Goal: Find specific page/section: Find specific page/section

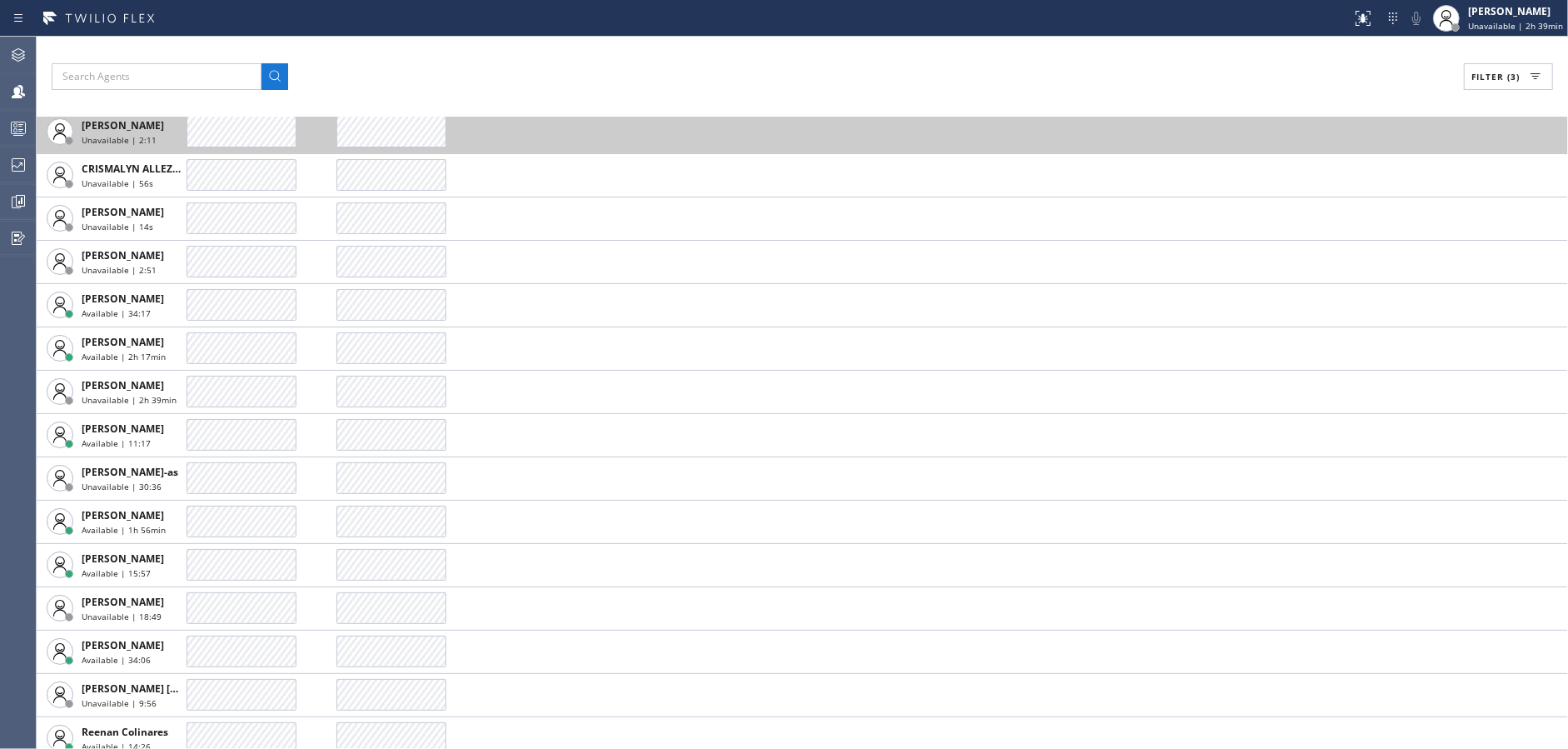
scroll to position [296, 0]
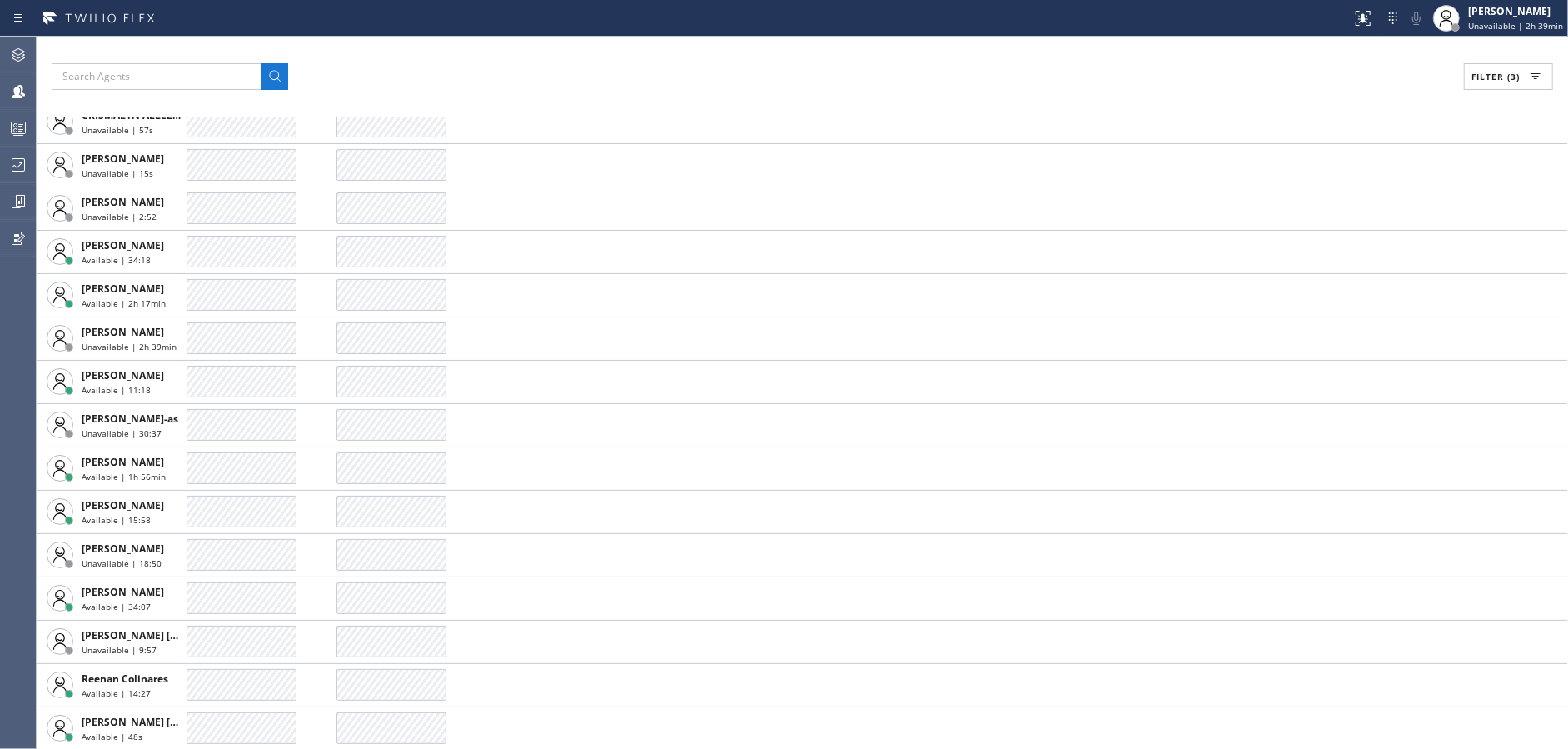
click at [1496, 69] on button "Filter (3)" at bounding box center [1508, 77] width 89 height 27
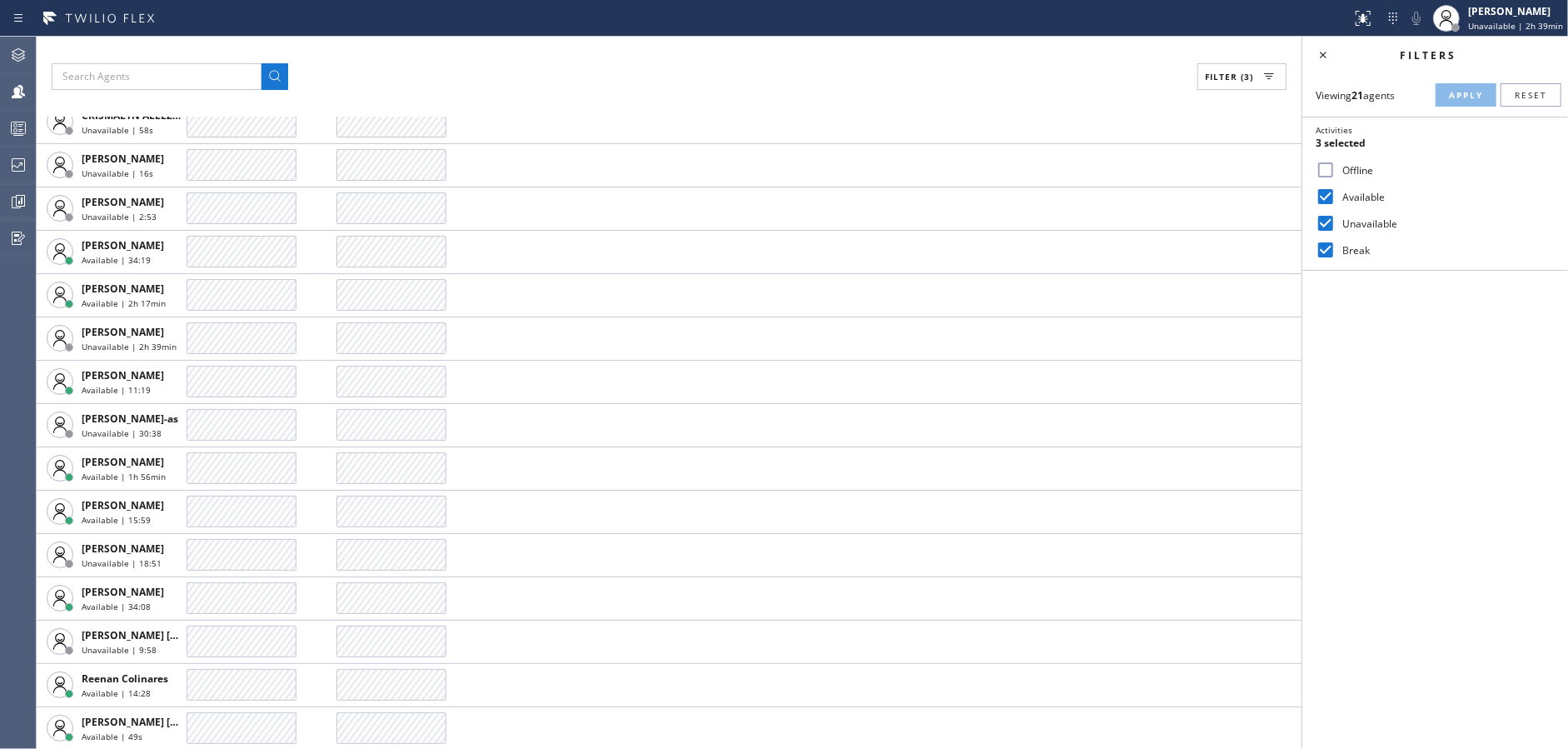
click at [1321, 219] on input "Unavailable" at bounding box center [1326, 223] width 20 height 20
checkbox input "false"
click at [1473, 93] on span "Apply" at bounding box center [1465, 95] width 34 height 12
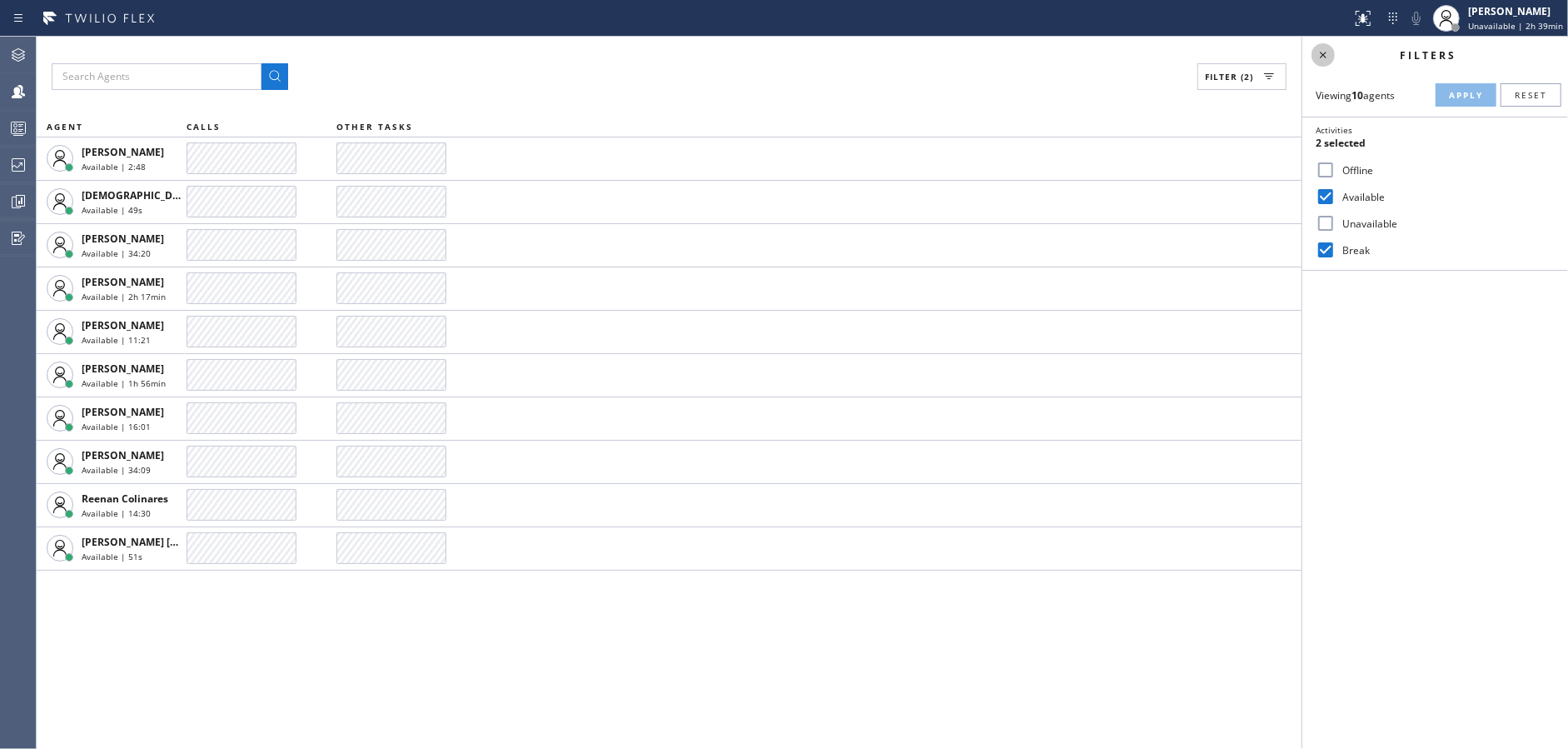
click at [1322, 59] on icon at bounding box center [1323, 55] width 20 height 20
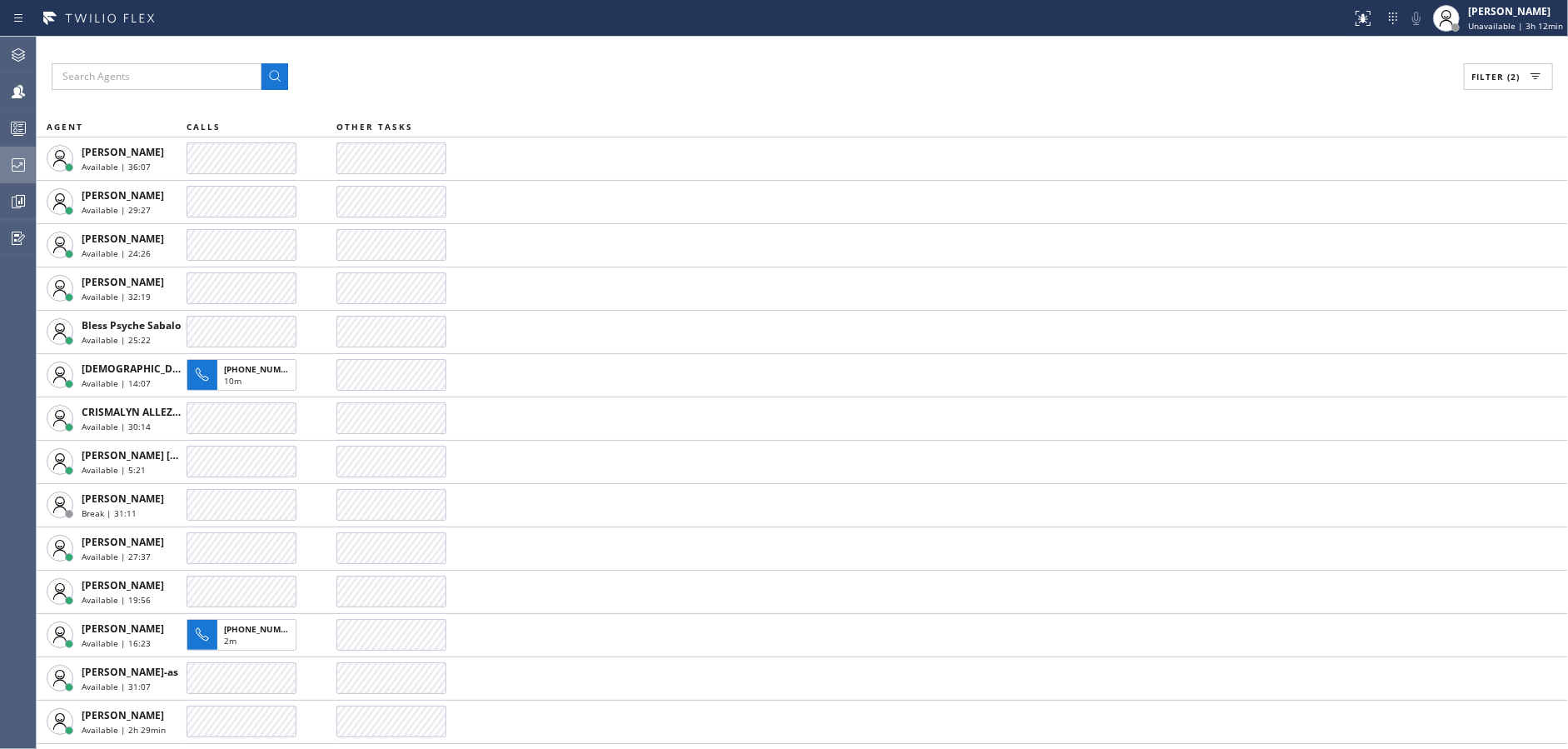
click at [0, 169] on div at bounding box center [19, 165] width 37 height 20
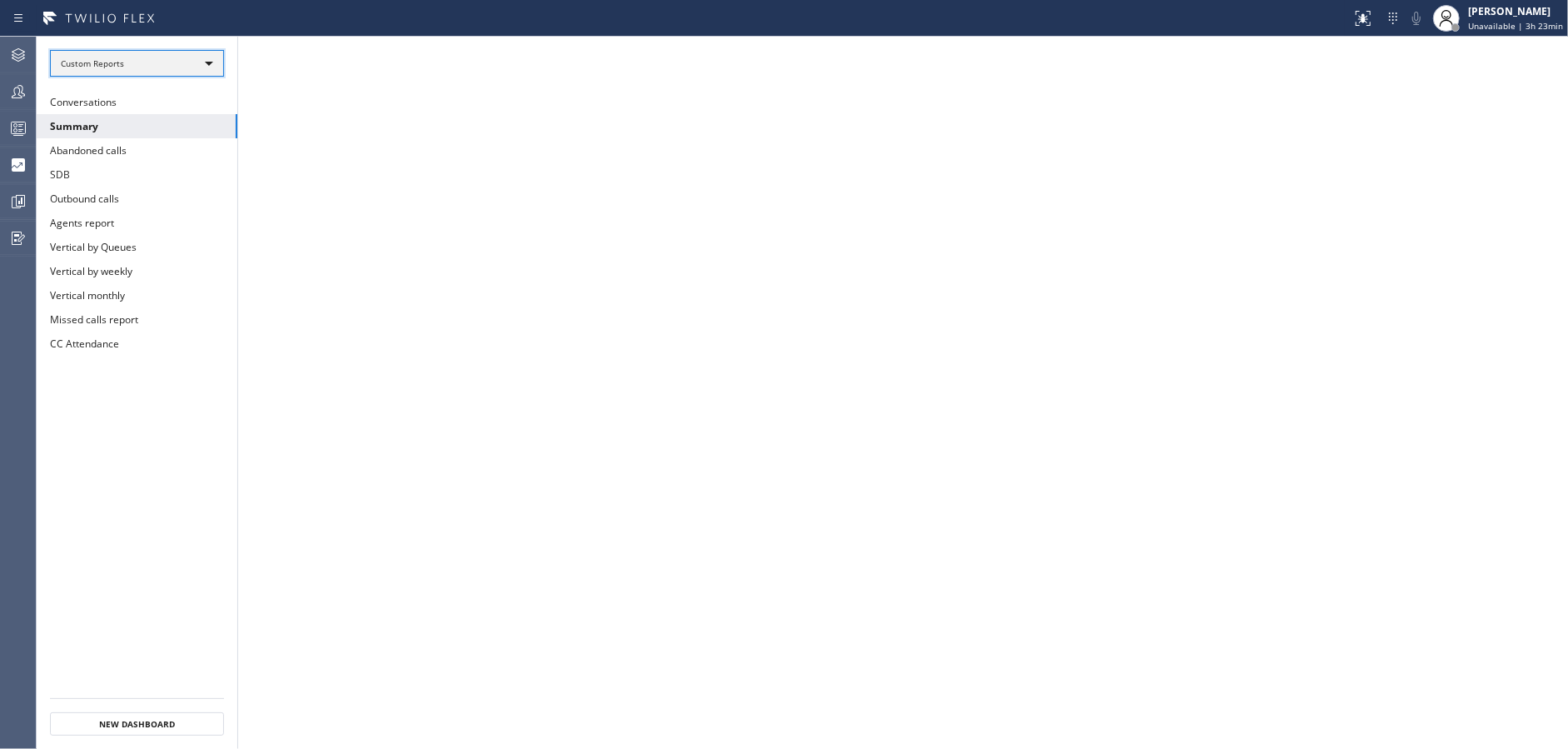
click at [188, 73] on div "Custom Reports" at bounding box center [136, 63] width 174 height 27
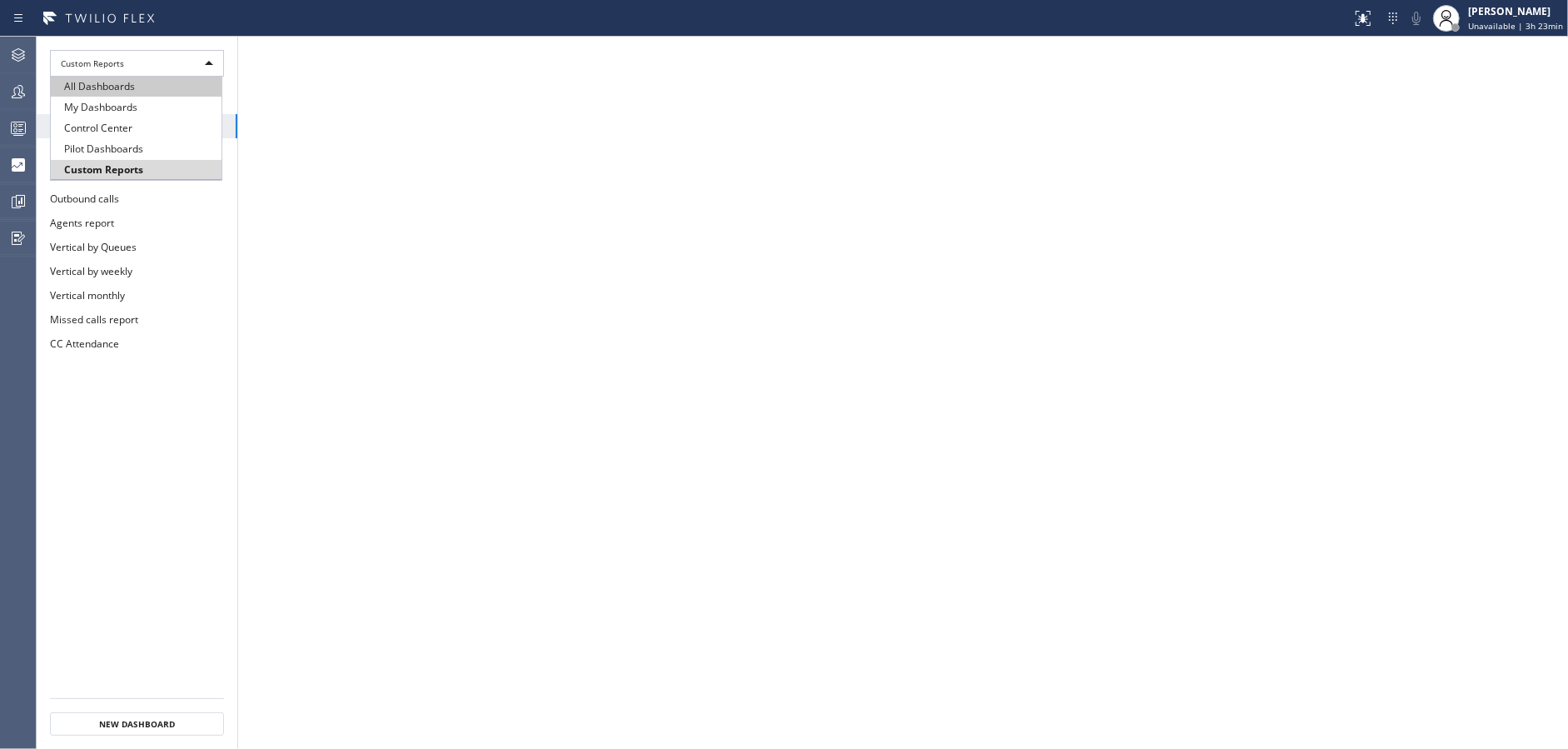
click at [172, 90] on li "All Dashboards" at bounding box center [135, 87] width 171 height 20
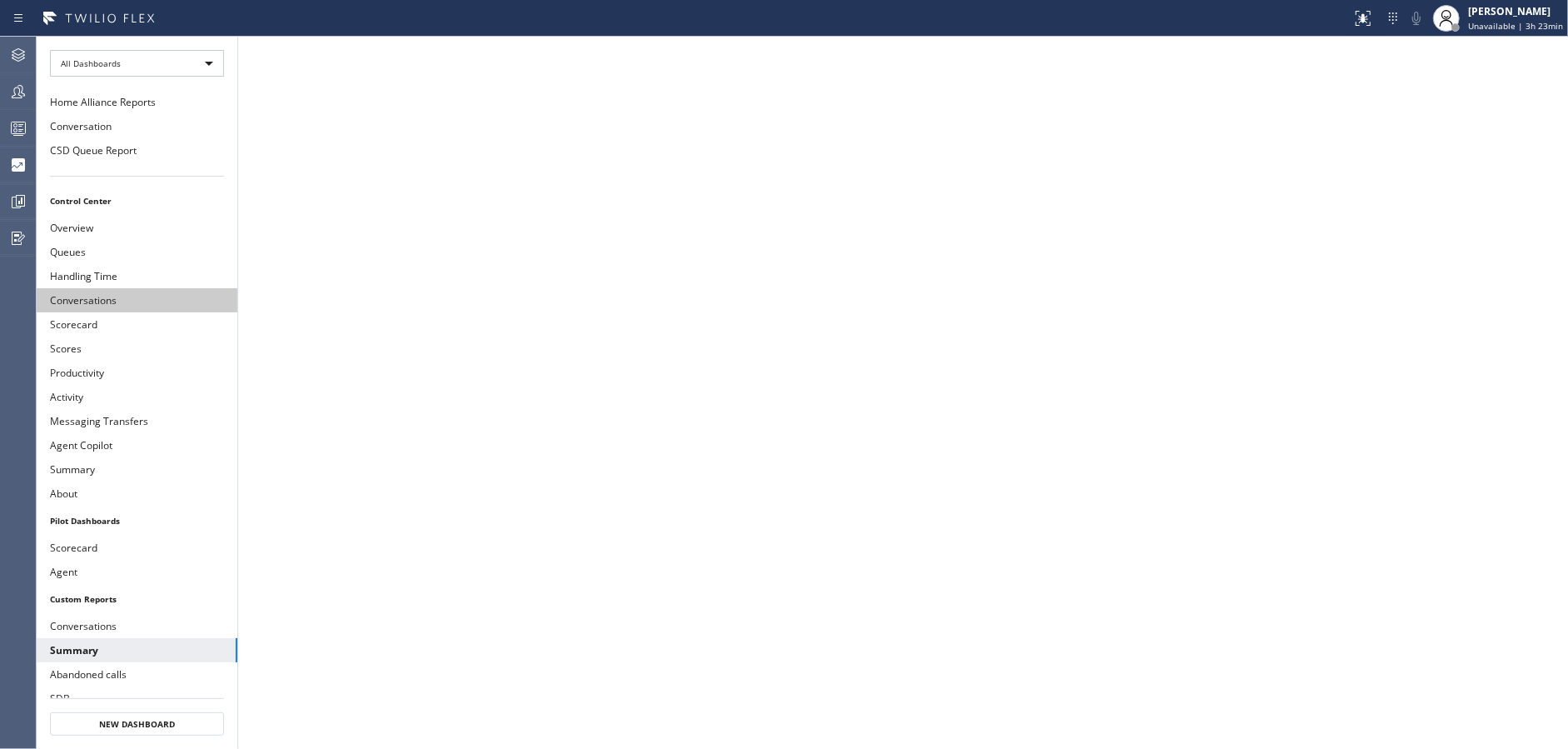
click at [167, 300] on button "Conversations" at bounding box center [137, 300] width 201 height 24
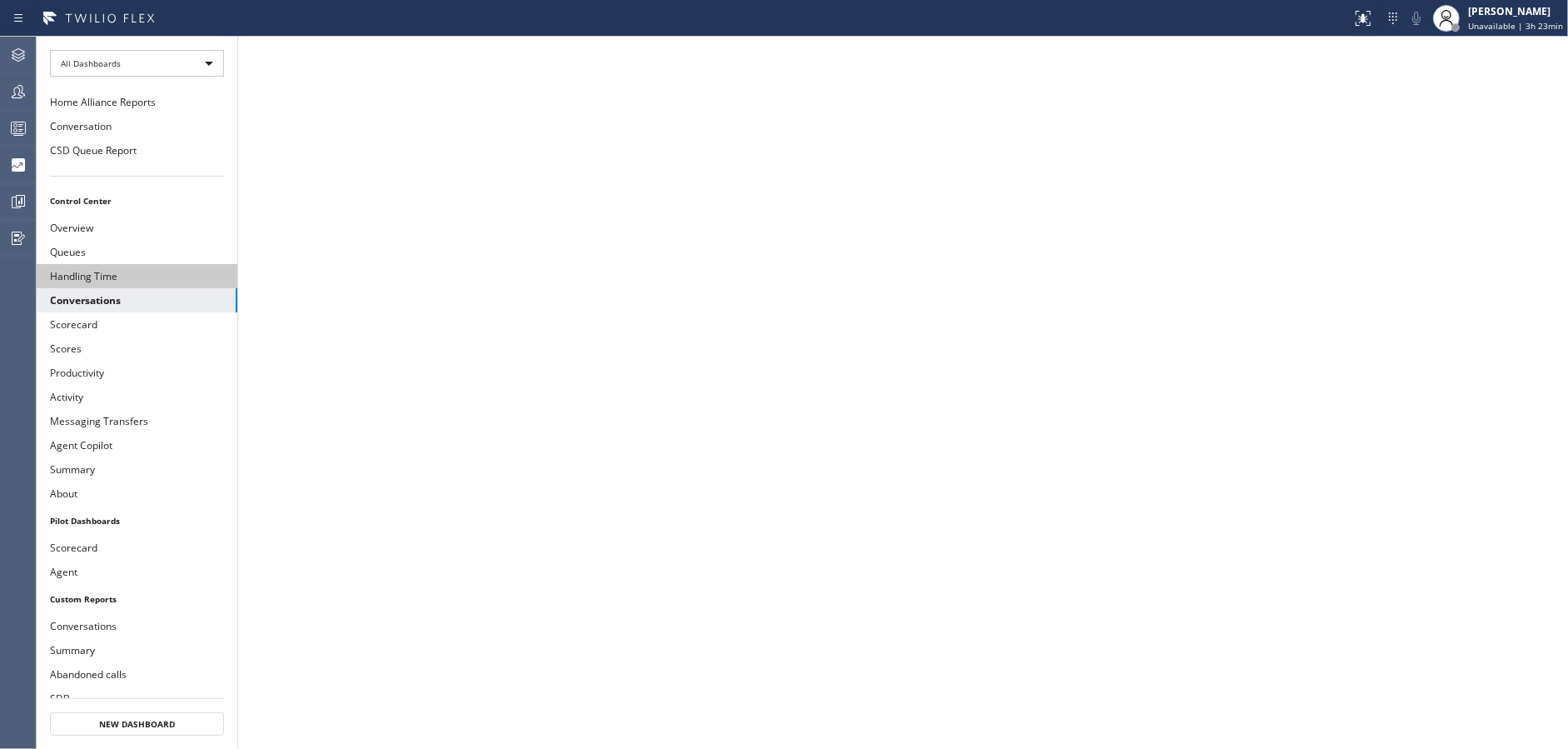
click at [168, 276] on button "Handling Time" at bounding box center [137, 276] width 201 height 24
click at [142, 361] on button "Productivity" at bounding box center [137, 373] width 201 height 24
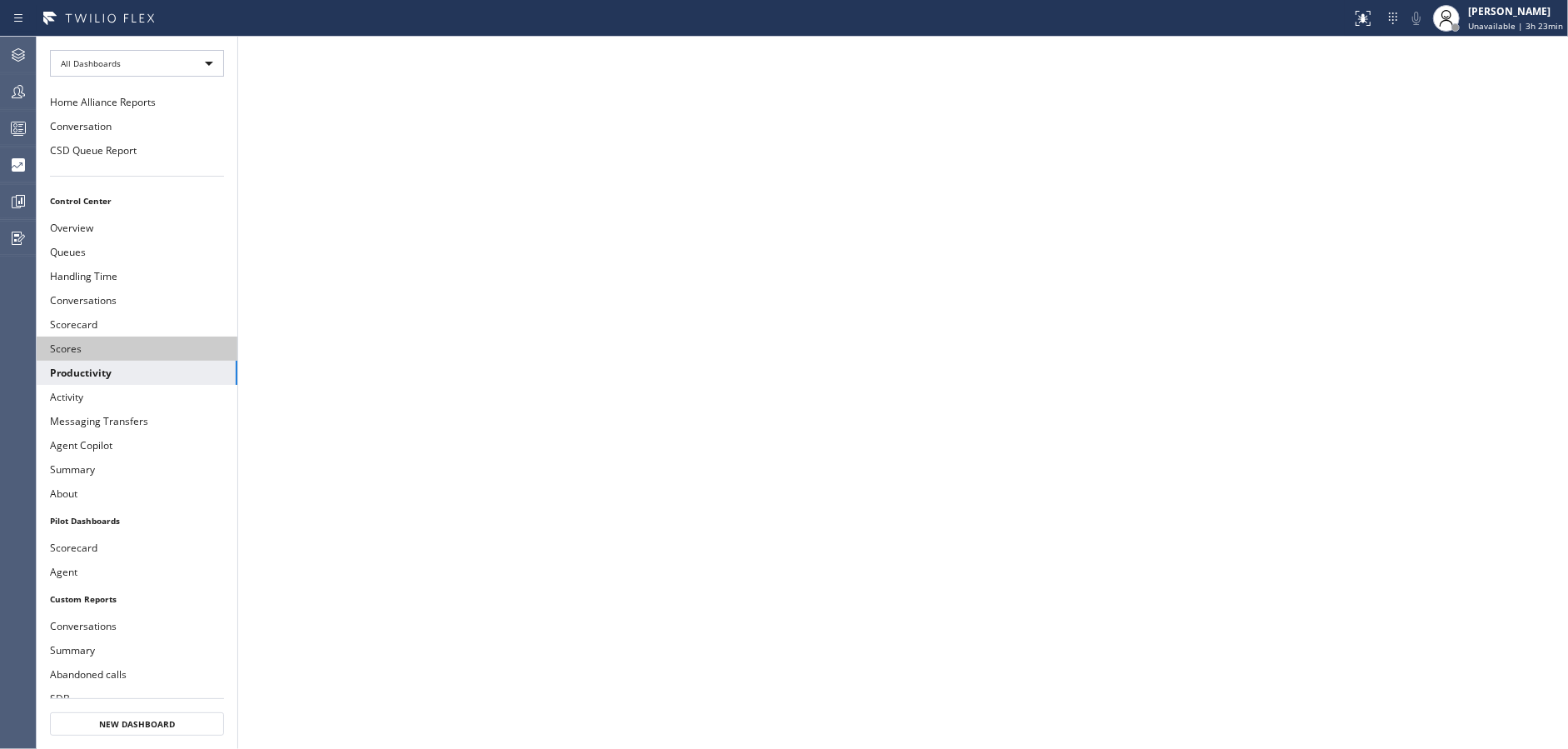
click at [140, 338] on button "Scores" at bounding box center [137, 348] width 201 height 24
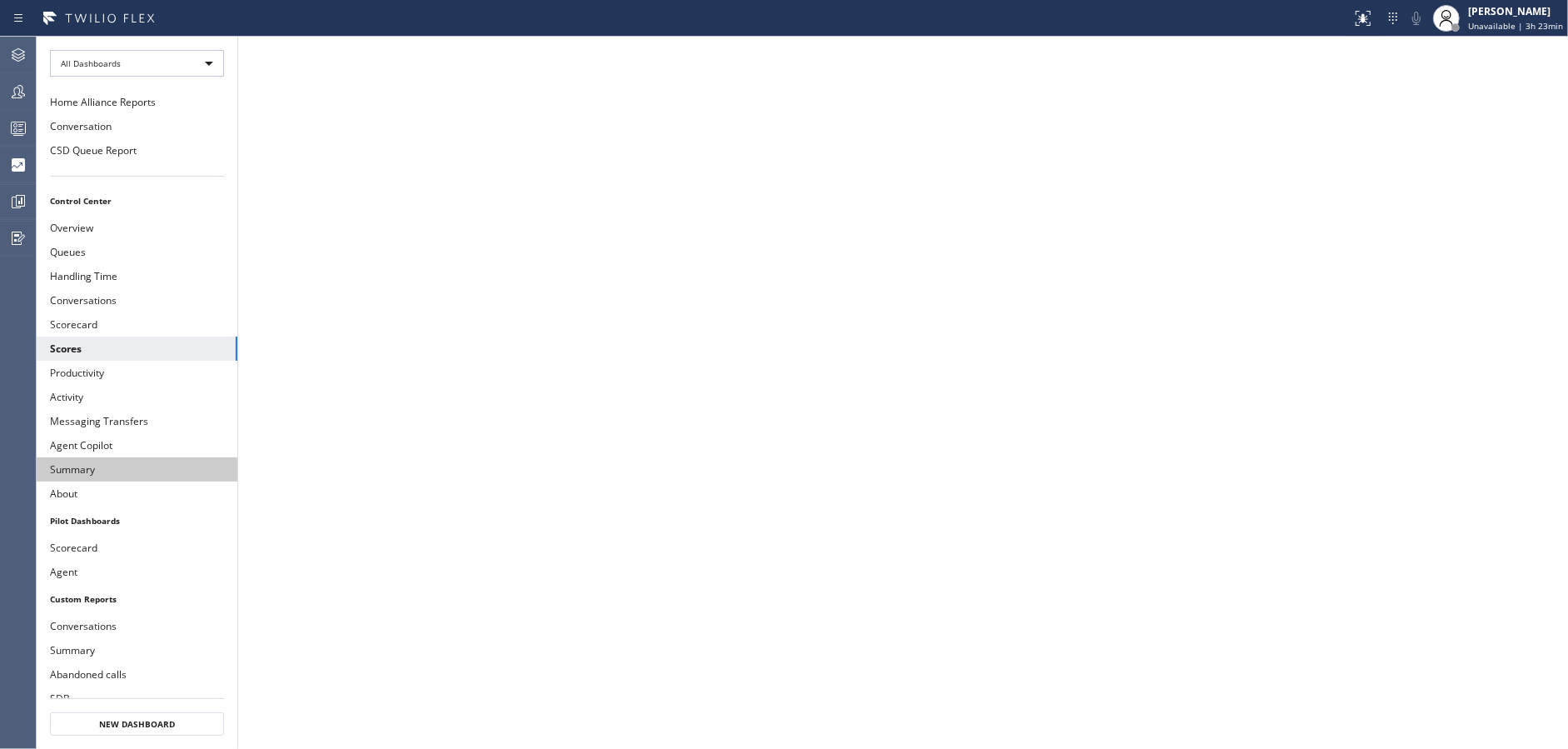
click at [130, 468] on button "Summary" at bounding box center [137, 469] width 201 height 24
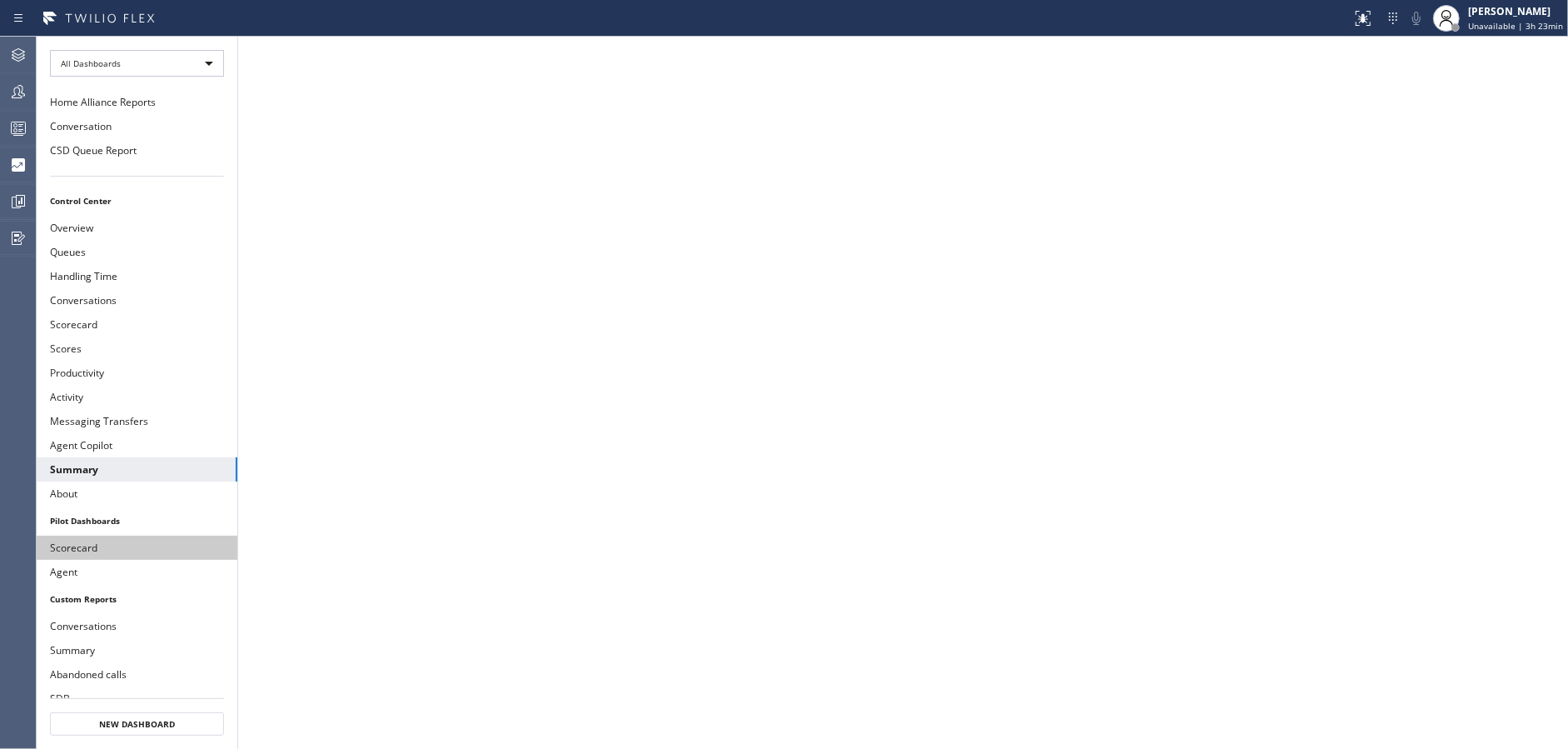
click at [144, 535] on button "Scorecard" at bounding box center [137, 547] width 201 height 24
click at [142, 566] on button "Agent" at bounding box center [137, 571] width 201 height 24
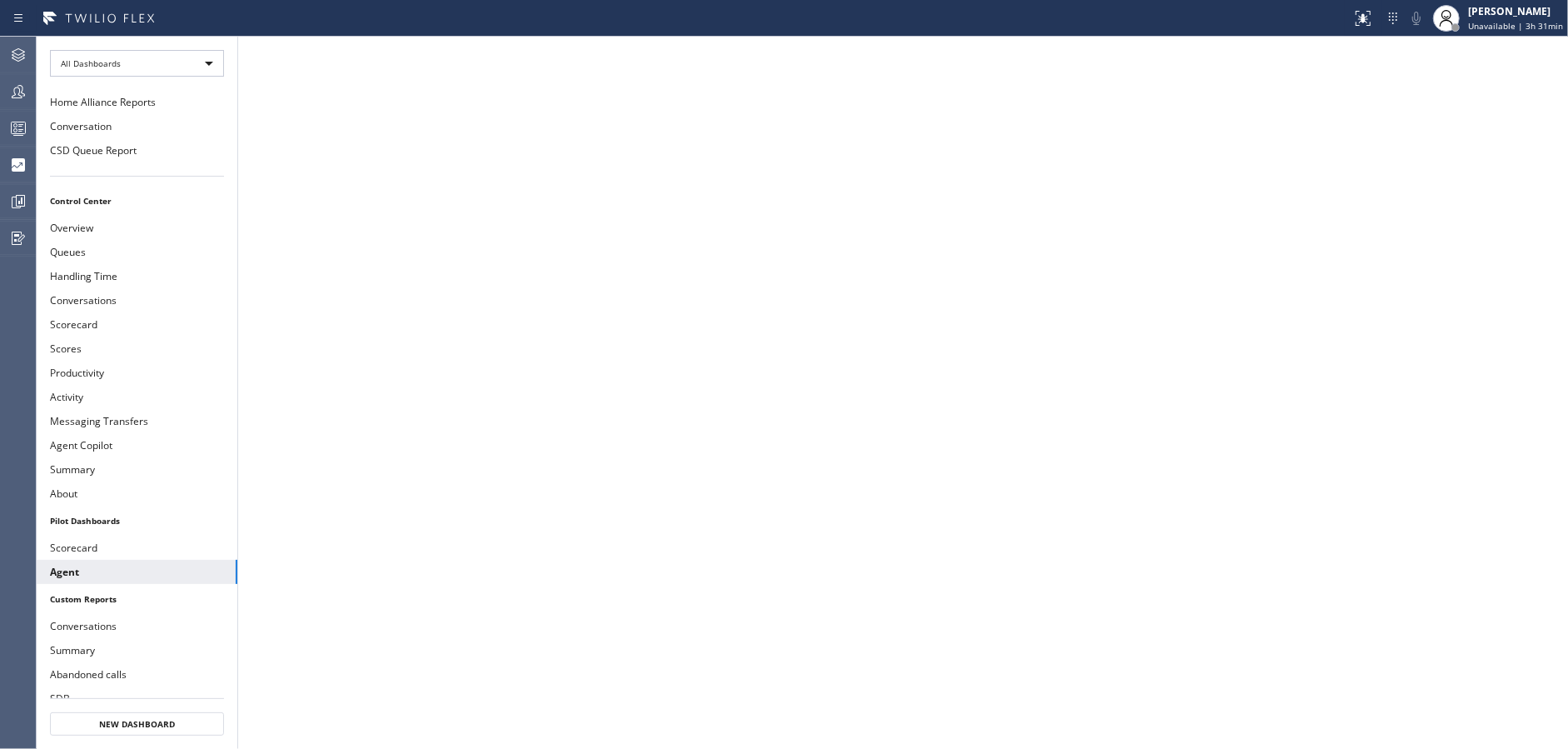
drag, startPoint x: 13, startPoint y: 127, endPoint x: 732, endPoint y: 6, distance: 729.1
click at [13, 126] on icon at bounding box center [19, 129] width 20 height 20
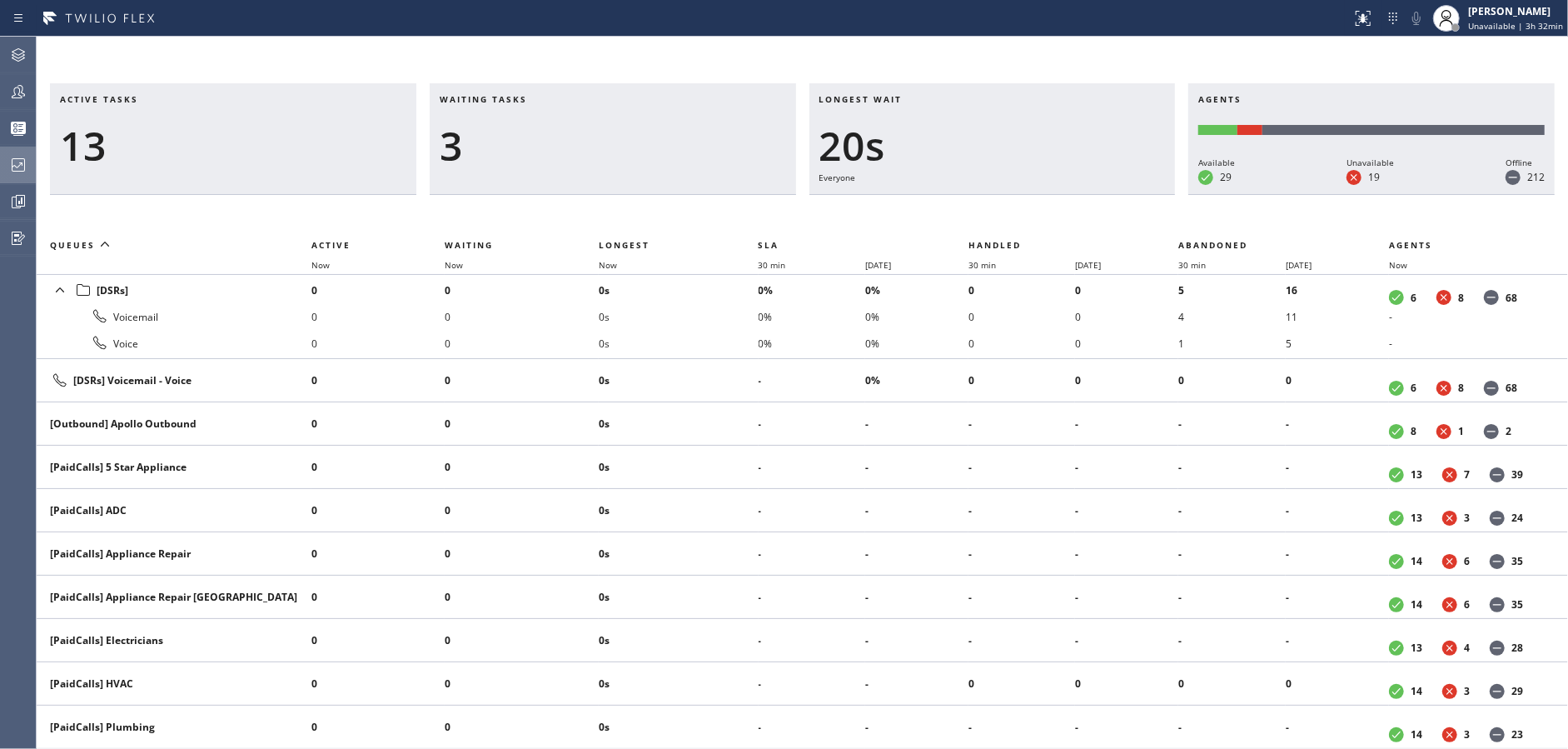
click at [4, 162] on div at bounding box center [19, 165] width 37 height 20
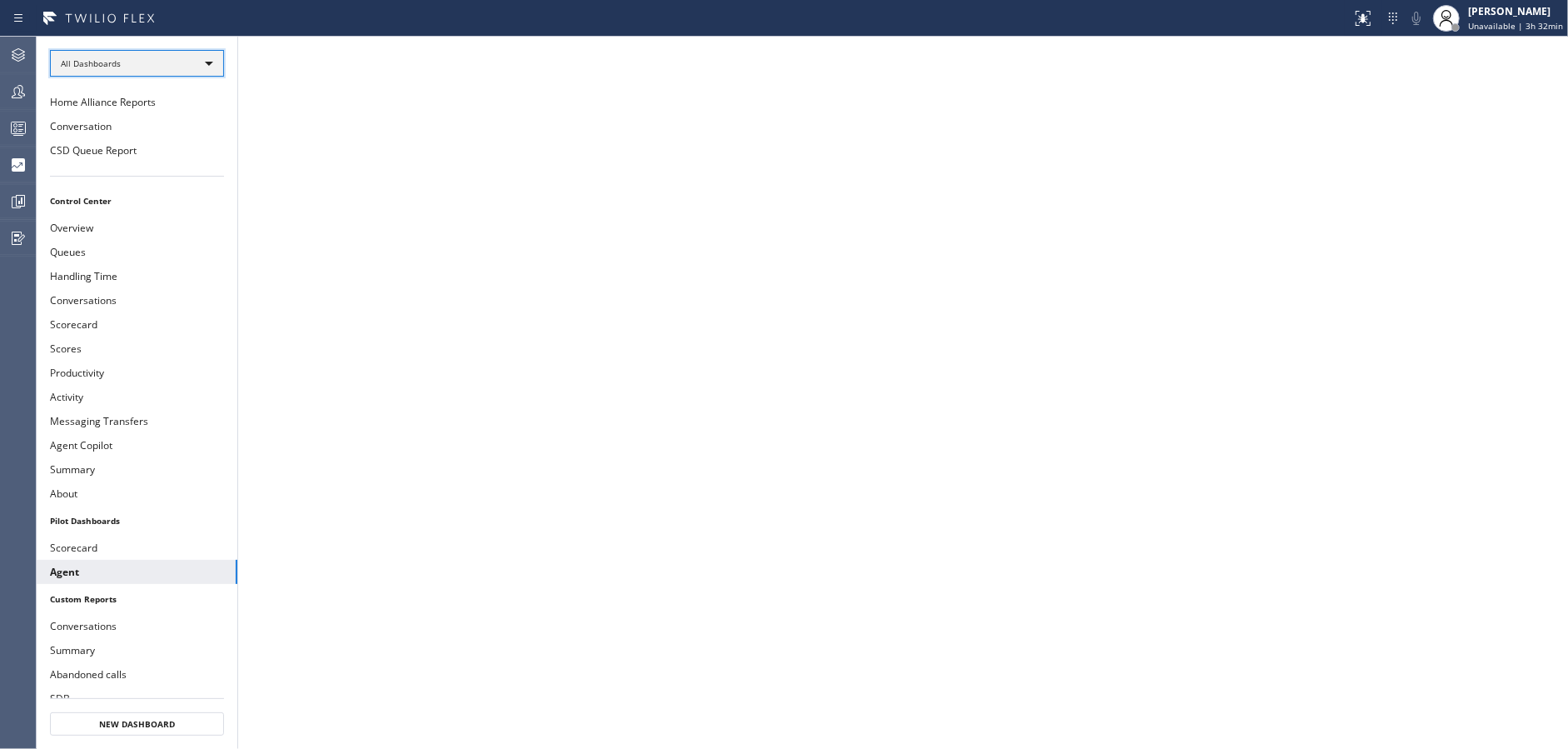
click at [172, 64] on div "All Dashboards" at bounding box center [136, 63] width 174 height 27
click at [150, 173] on li "Custom Reports" at bounding box center [135, 170] width 171 height 20
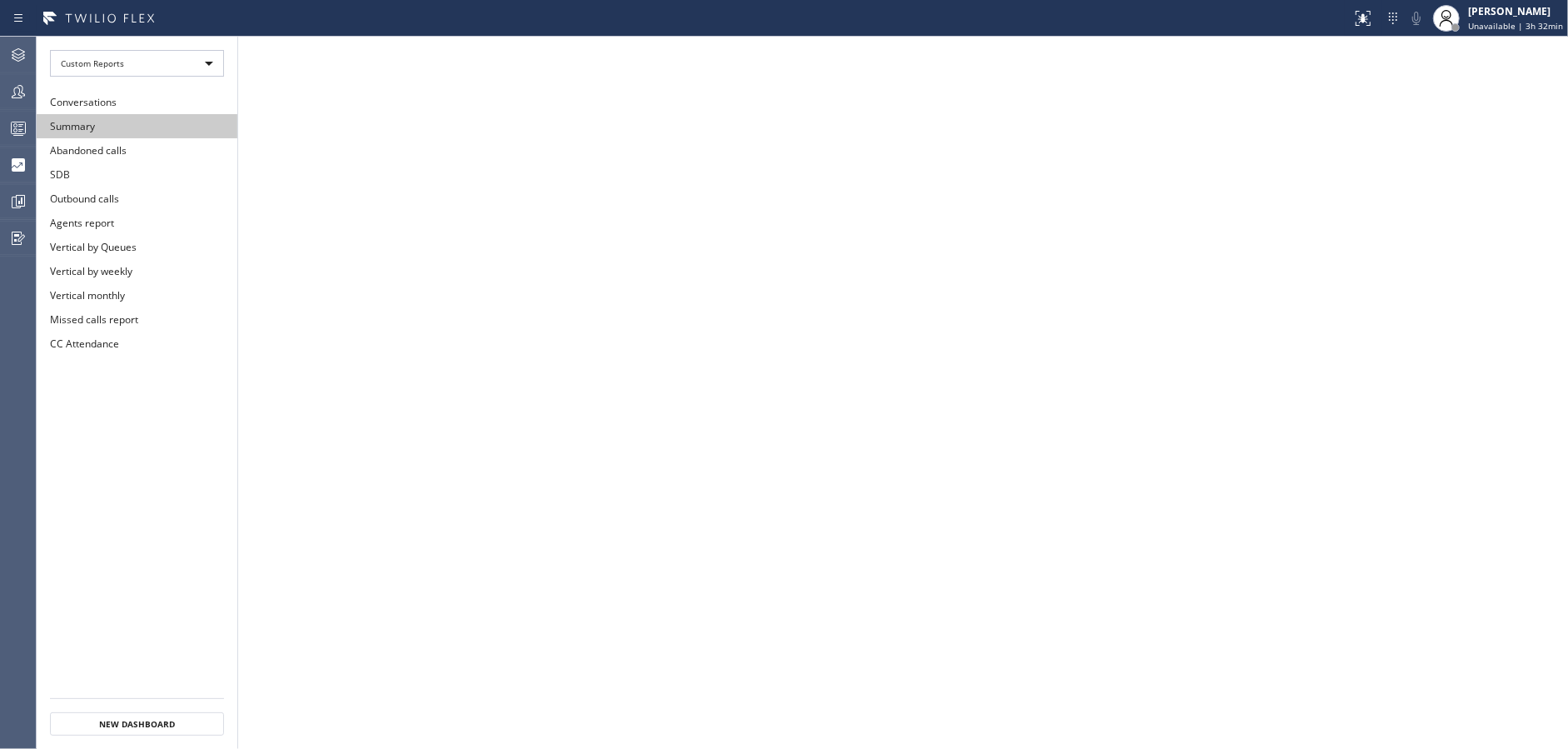
click at [119, 114] on button "Summary" at bounding box center [137, 126] width 201 height 24
click at [19, 105] on div at bounding box center [19, 92] width 37 height 34
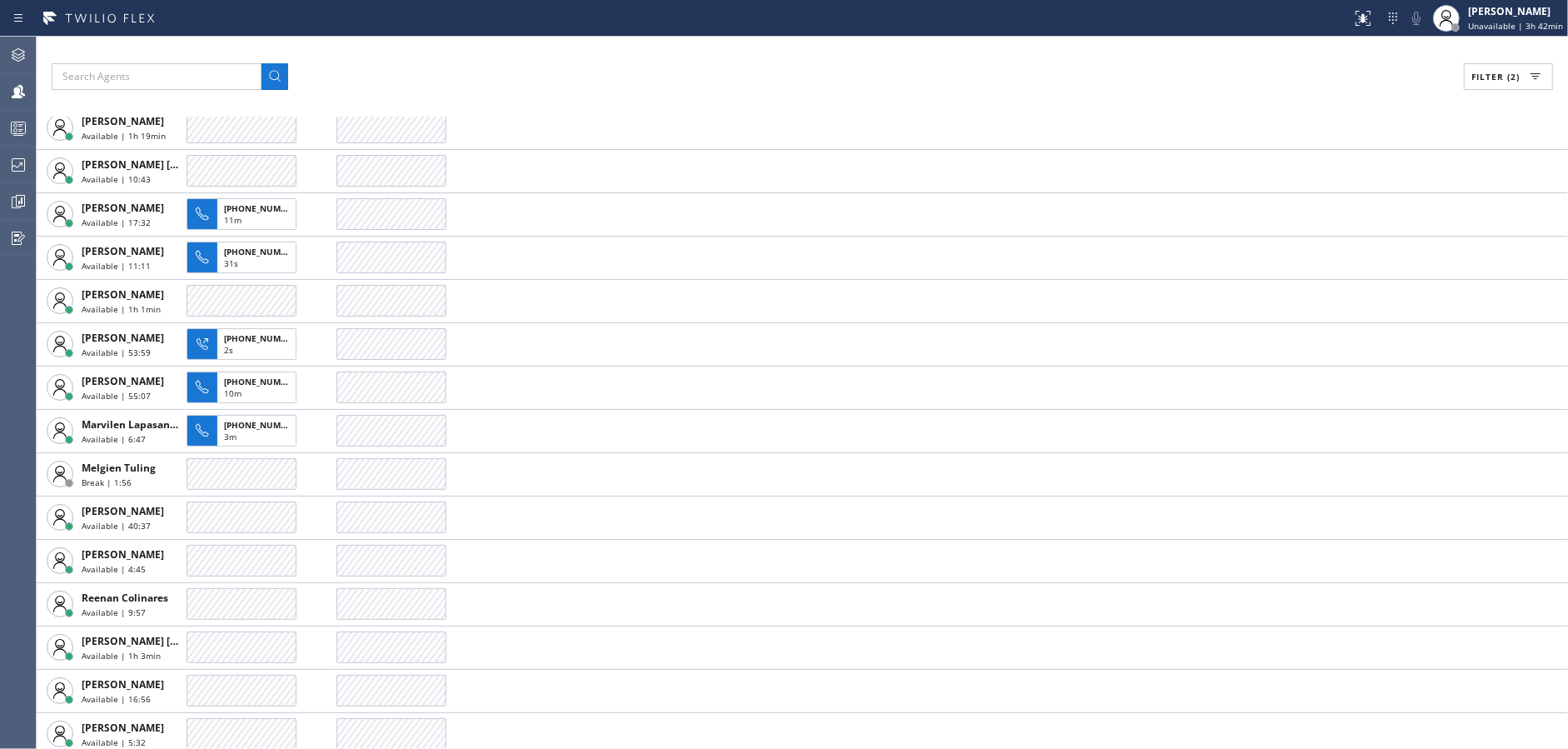
scroll to position [817, 0]
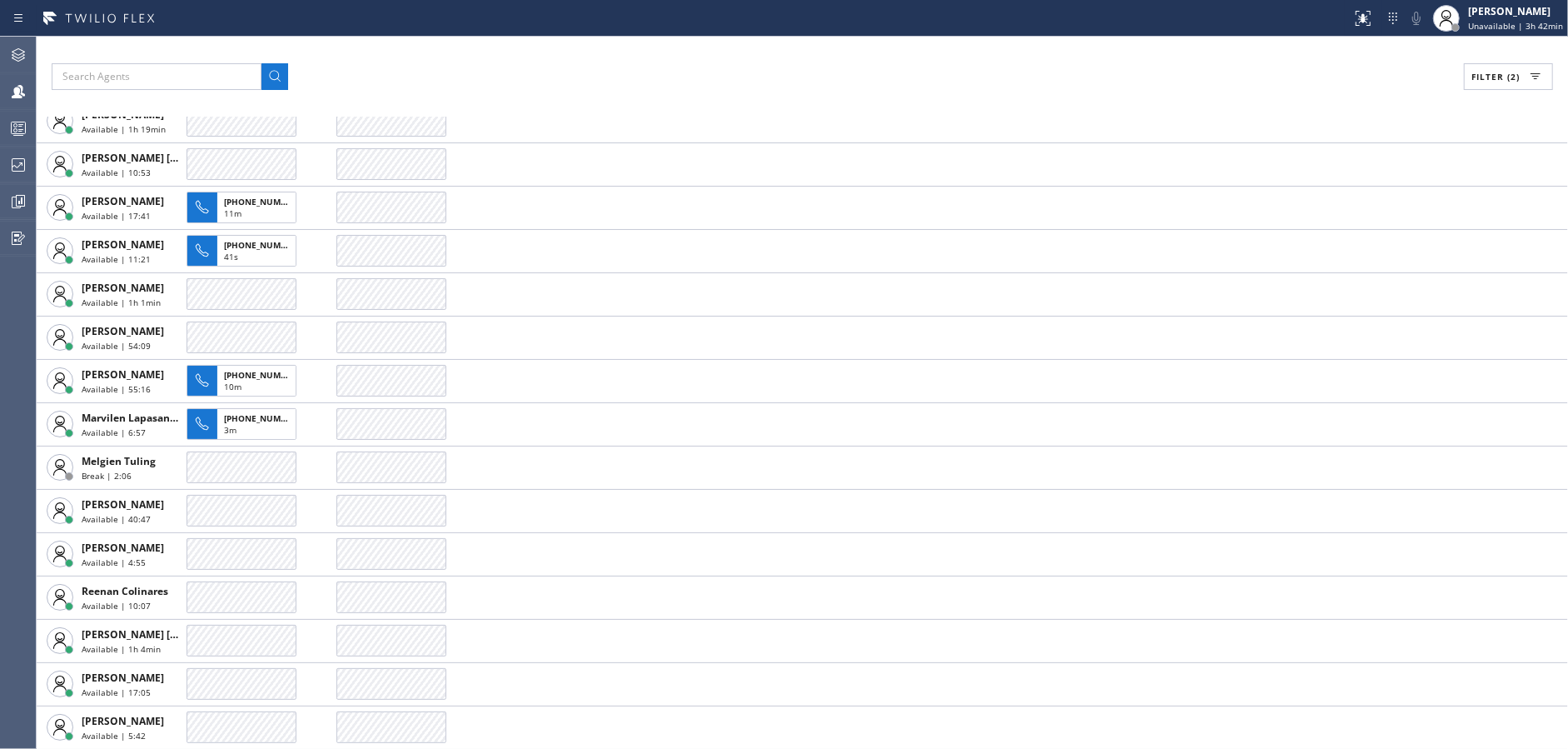
click at [516, 78] on div "Filter (2)" at bounding box center [802, 77] width 1502 height 27
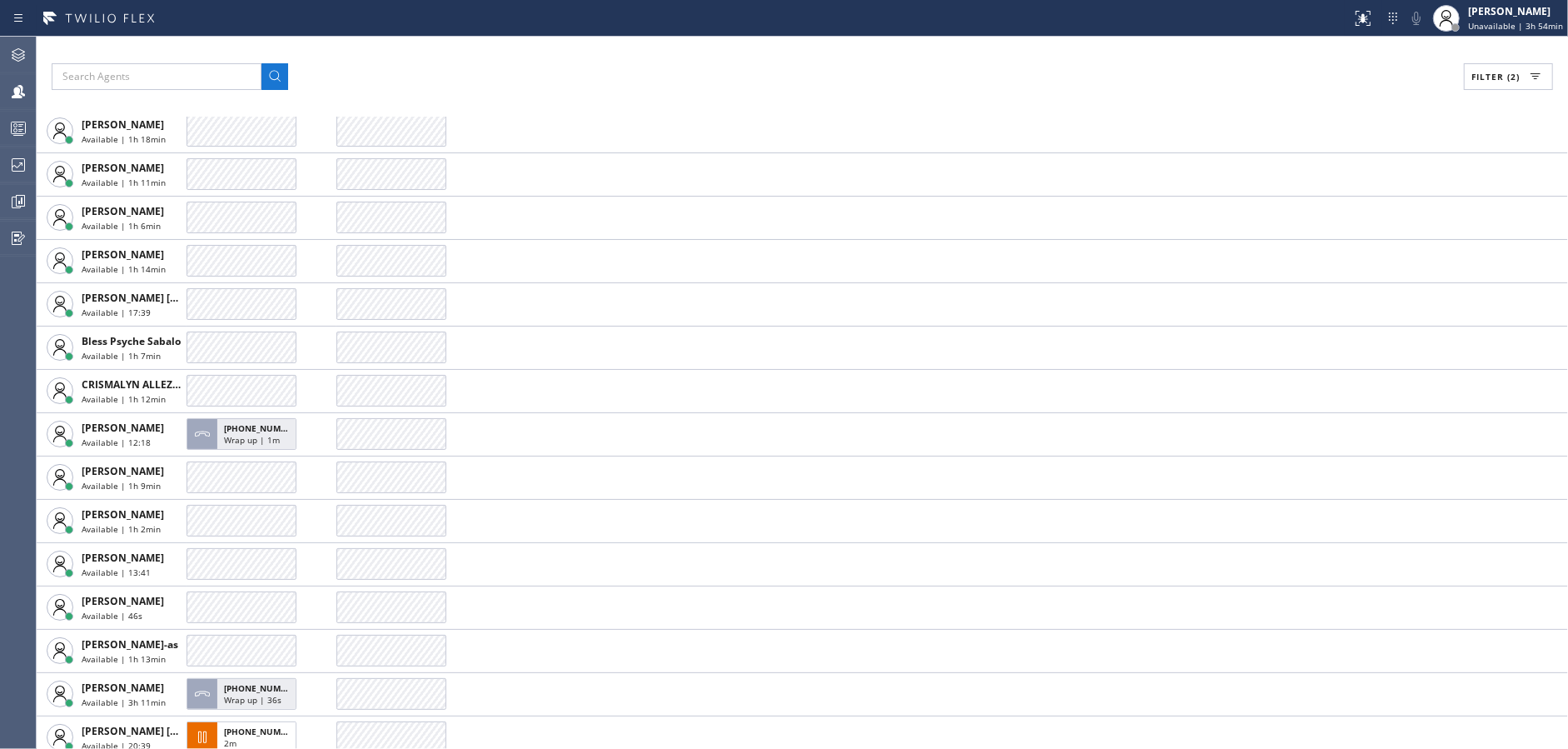
scroll to position [0, 0]
